Goal: Information Seeking & Learning: Learn about a topic

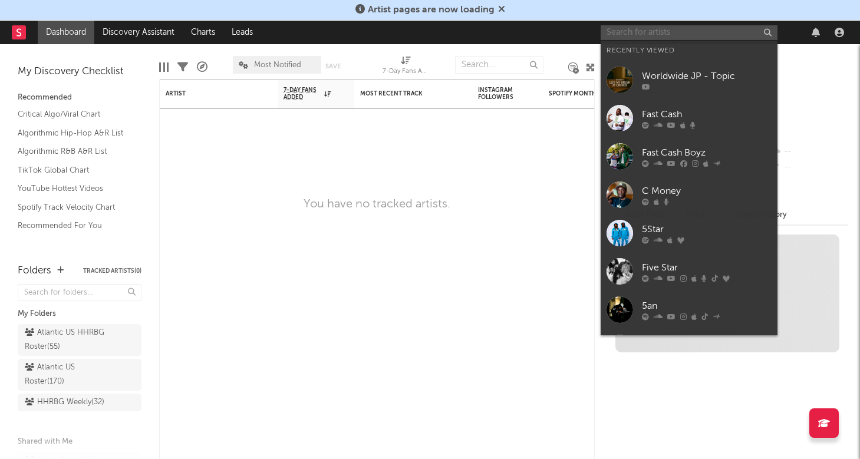
click at [647, 39] on input "text" at bounding box center [689, 32] width 177 height 15
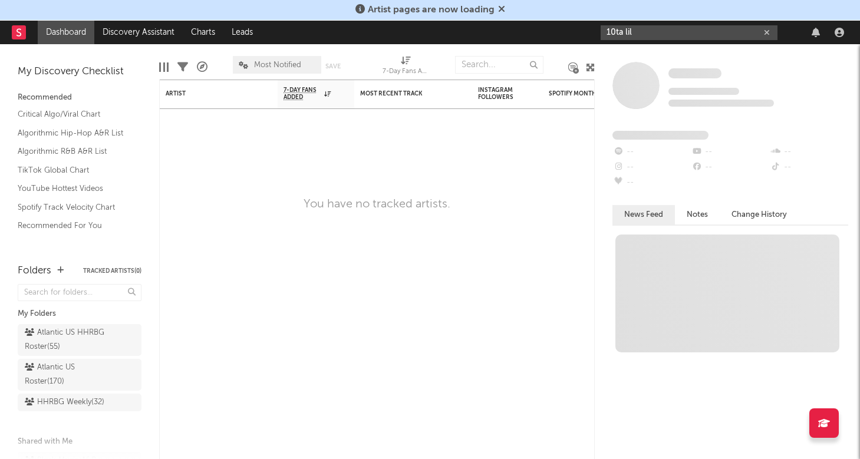
click at [670, 33] on input "10ta lil" at bounding box center [689, 32] width 177 height 15
click at [655, 38] on input "10ta lil" at bounding box center [689, 32] width 177 height 15
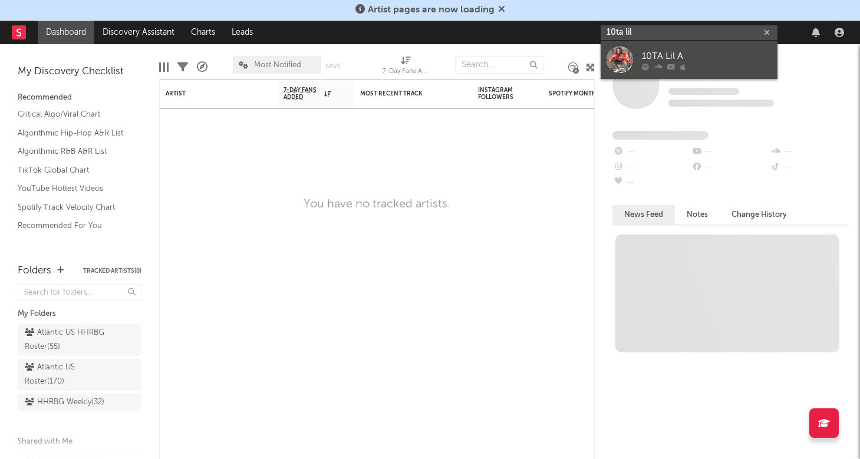
type input "10ta lil"
click at [654, 54] on div "10TA Lil A" at bounding box center [707, 56] width 130 height 14
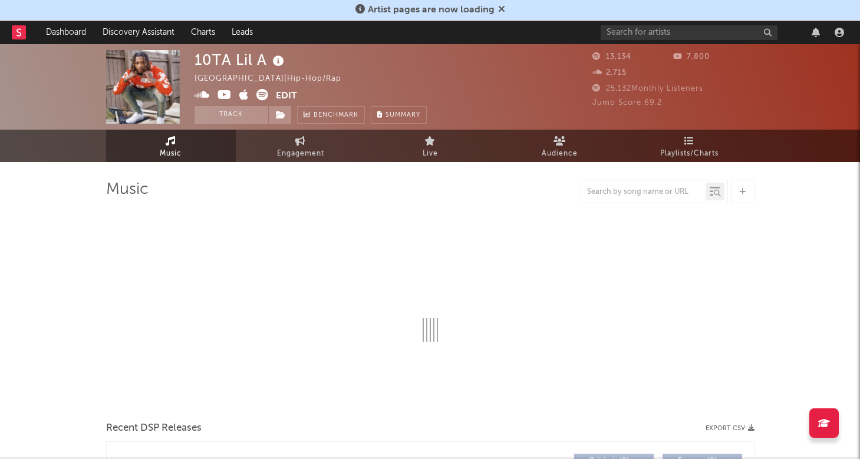
select select "6m"
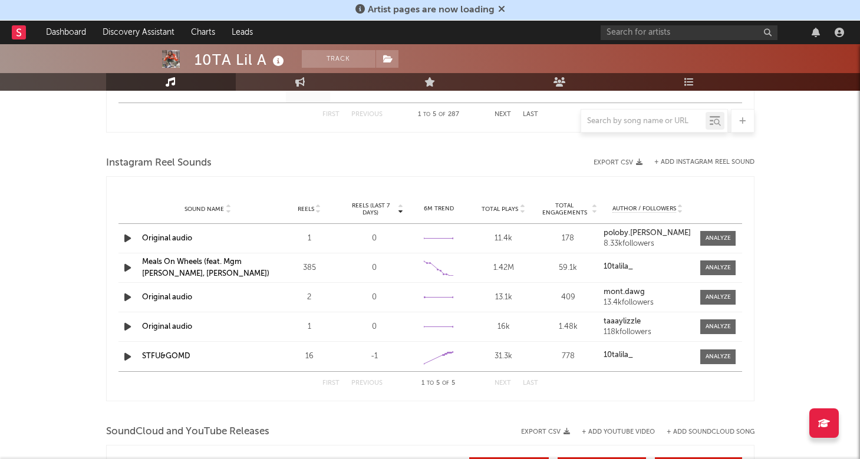
scroll to position [828, 0]
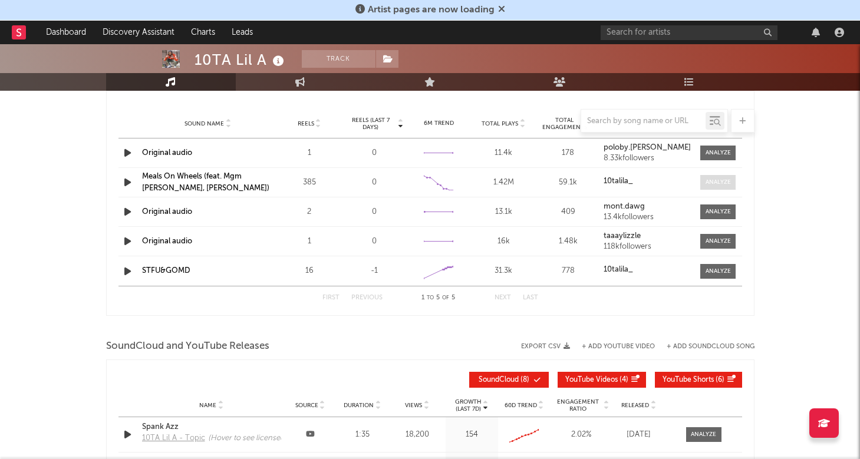
click at [725, 182] on div at bounding box center [718, 182] width 25 height 9
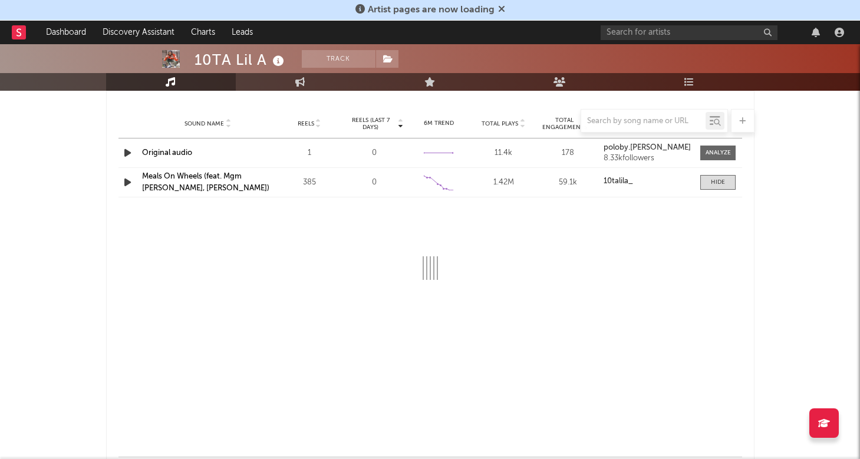
select select "6m"
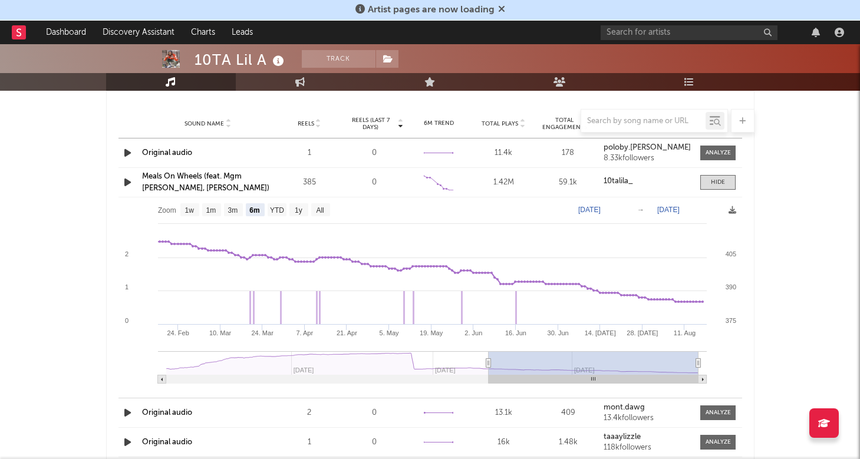
click at [614, 180] on strong "10talila_" at bounding box center [618, 181] width 29 height 8
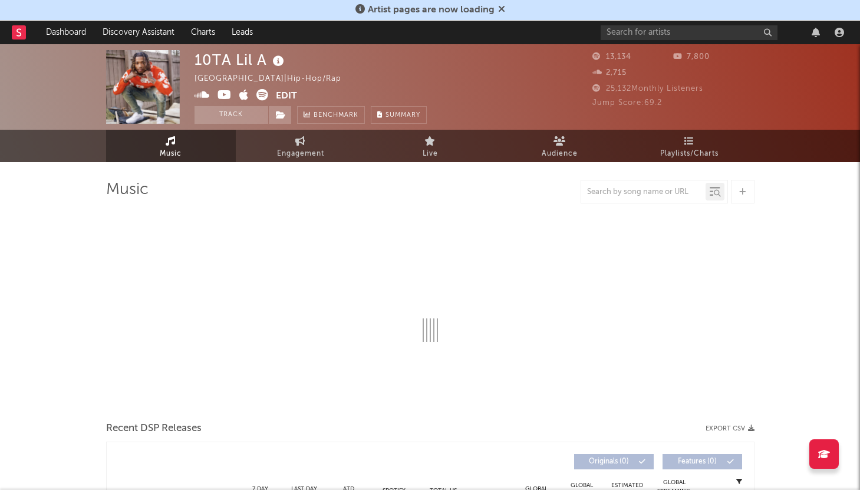
select select "6m"
